Goal: Task Accomplishment & Management: Complete application form

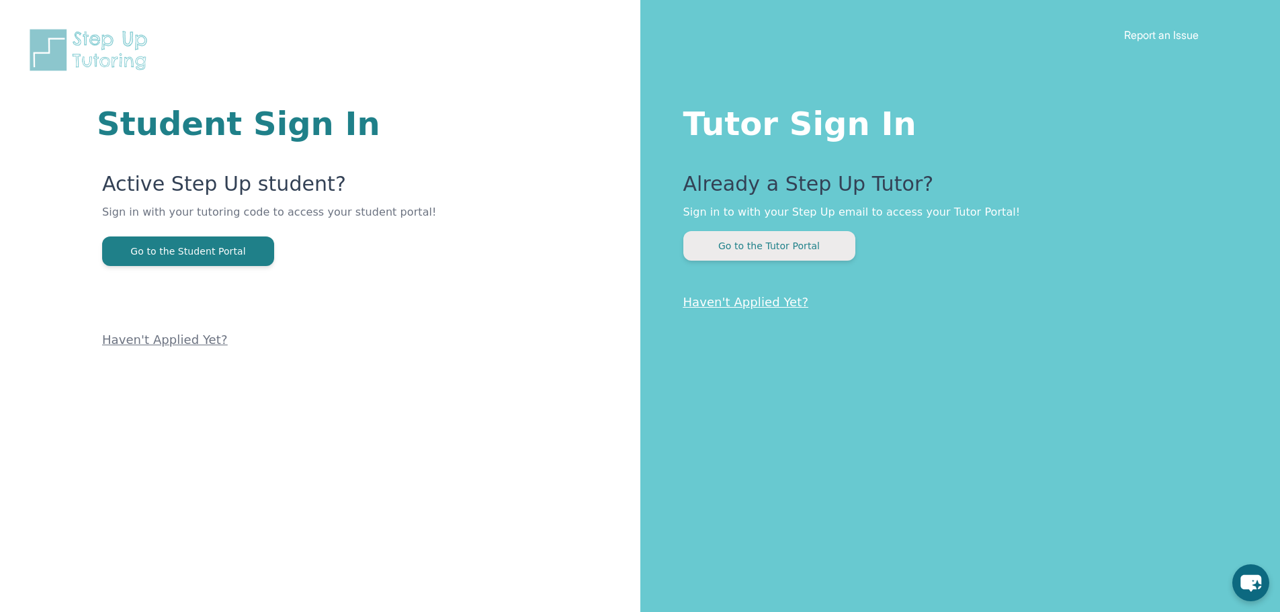
click at [802, 246] on button "Go to the Tutor Portal" at bounding box center [769, 246] width 172 height 30
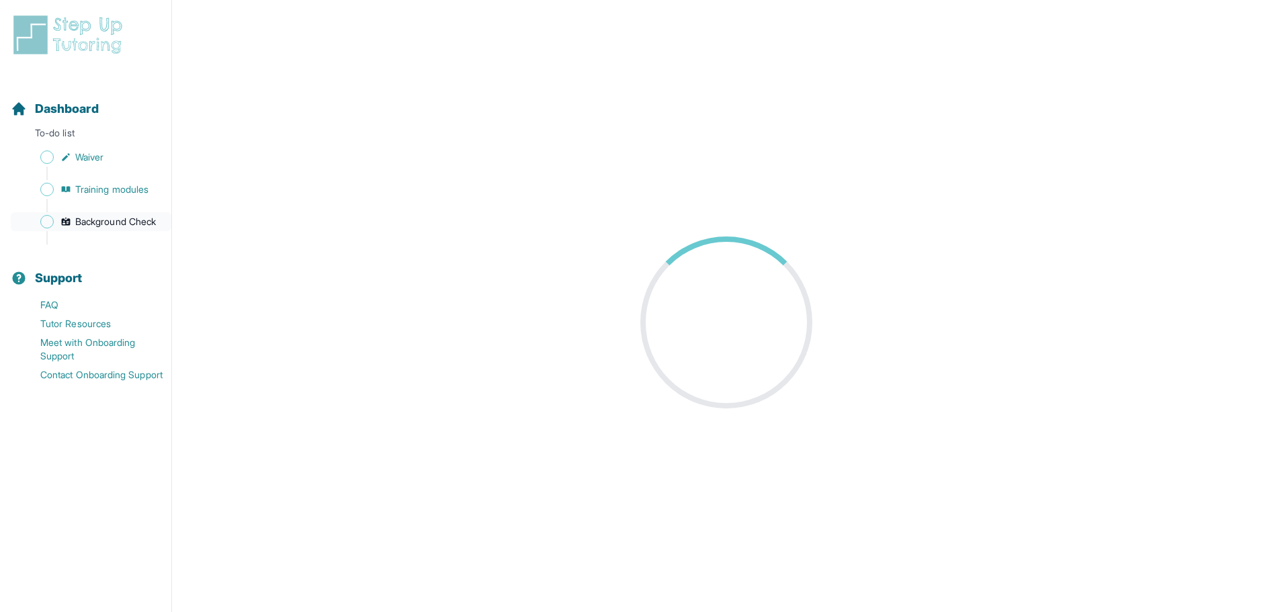
click at [83, 230] on link "Background Check" at bounding box center [91, 221] width 161 height 19
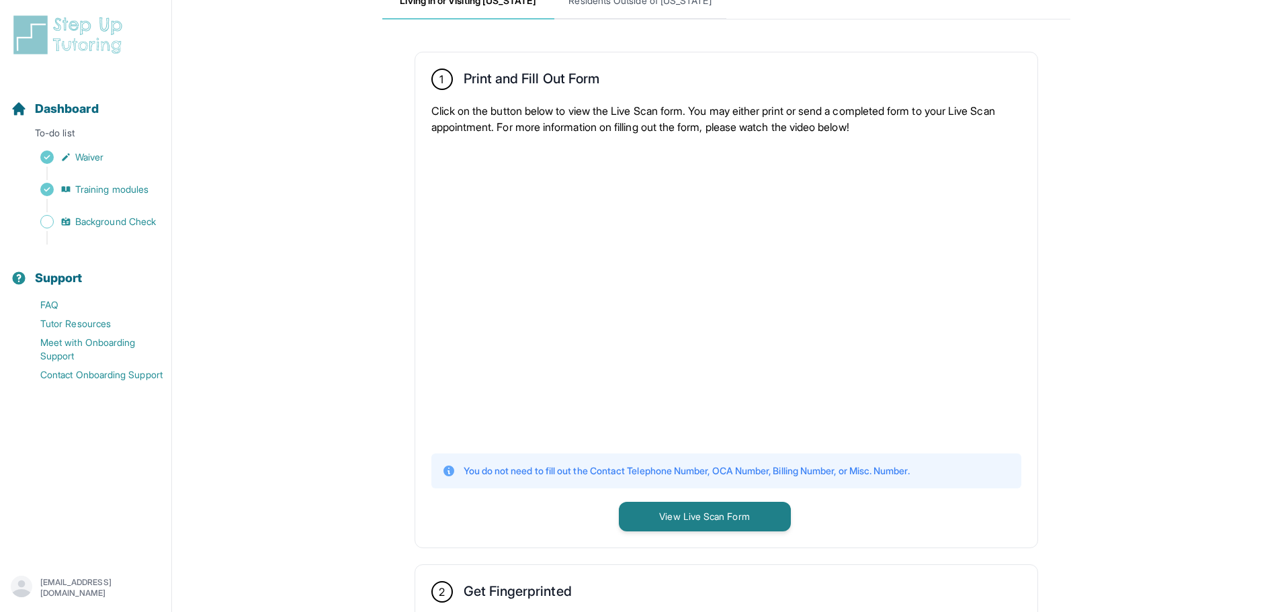
scroll to position [202, 0]
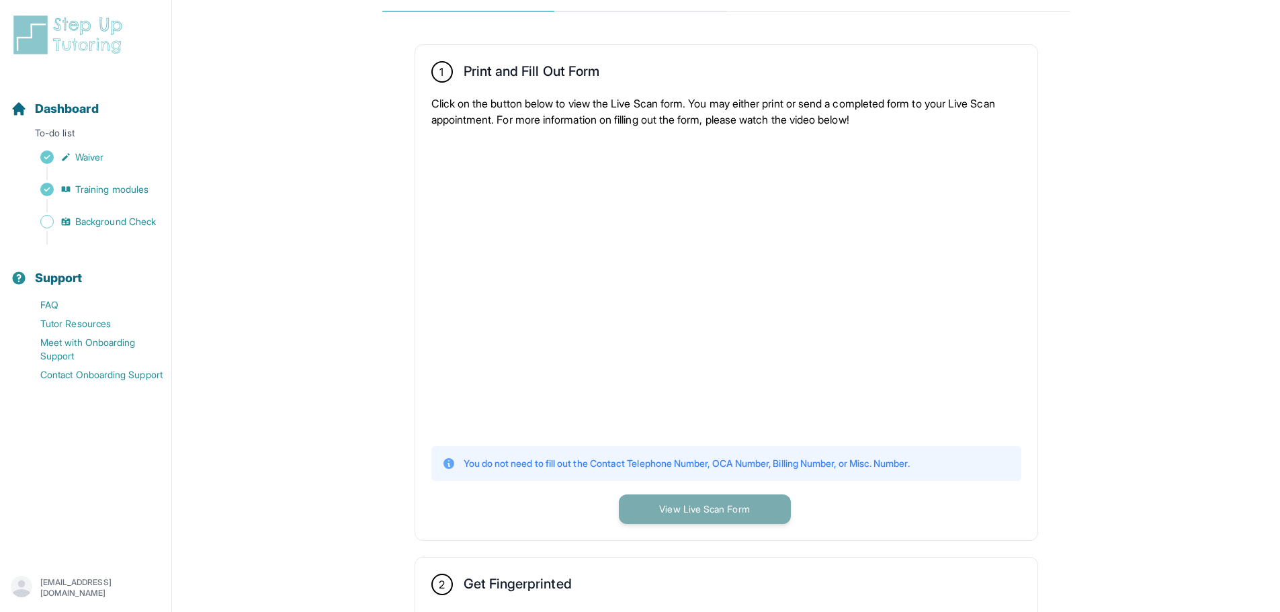
click at [725, 519] on button "View Live Scan Form" at bounding box center [705, 510] width 172 height 30
click at [1189, 230] on main "**********" at bounding box center [726, 512] width 1108 height 1394
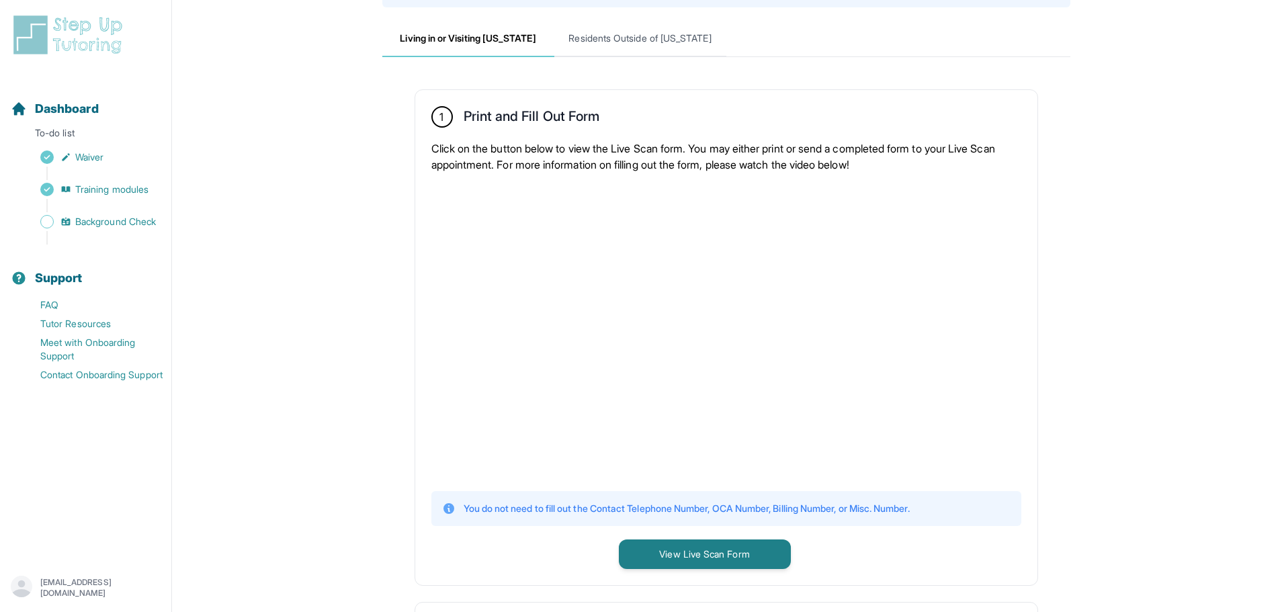
scroll to position [156, 0]
